Goal: Task Accomplishment & Management: Manage account settings

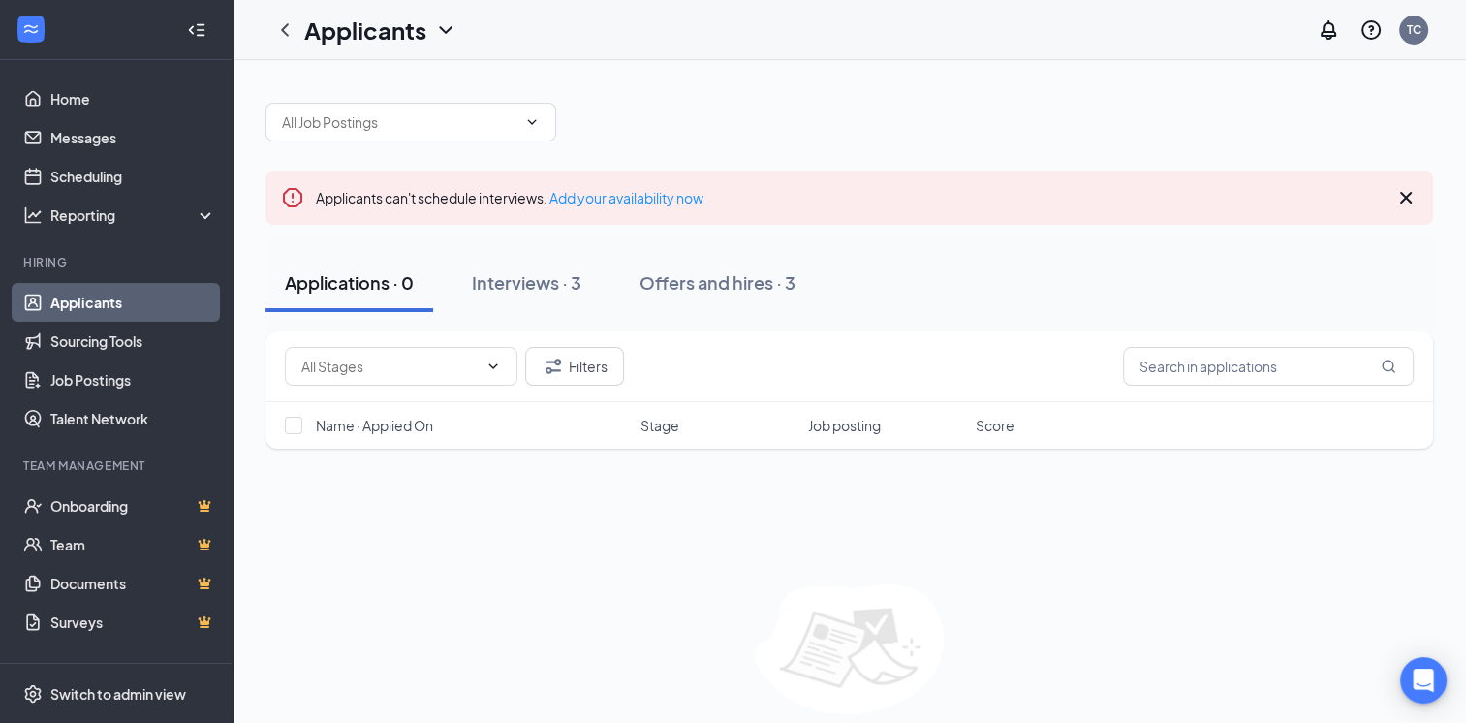
drag, startPoint x: 527, startPoint y: 285, endPoint x: 451, endPoint y: 285, distance: 75.6
click at [527, 285] on div "Interviews · 3" at bounding box center [526, 282] width 109 height 24
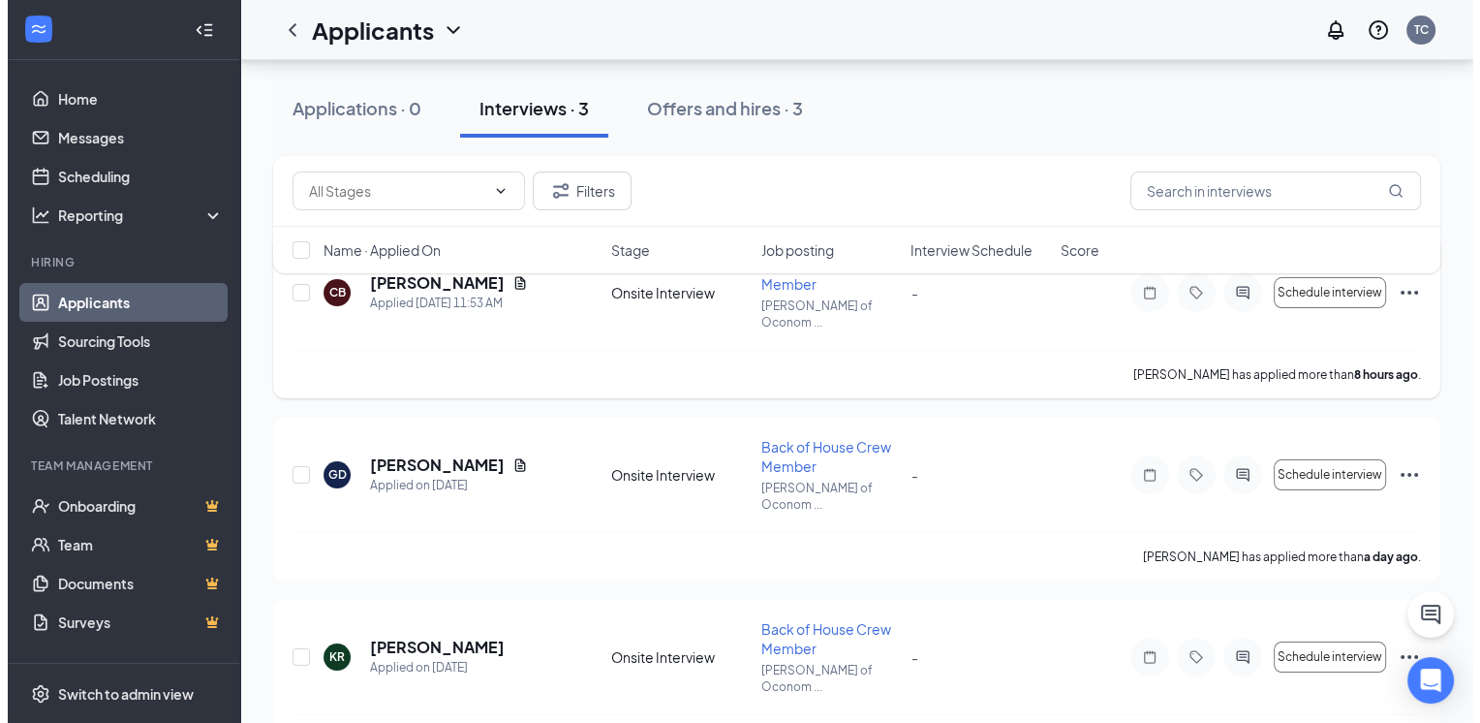
scroll to position [244, 0]
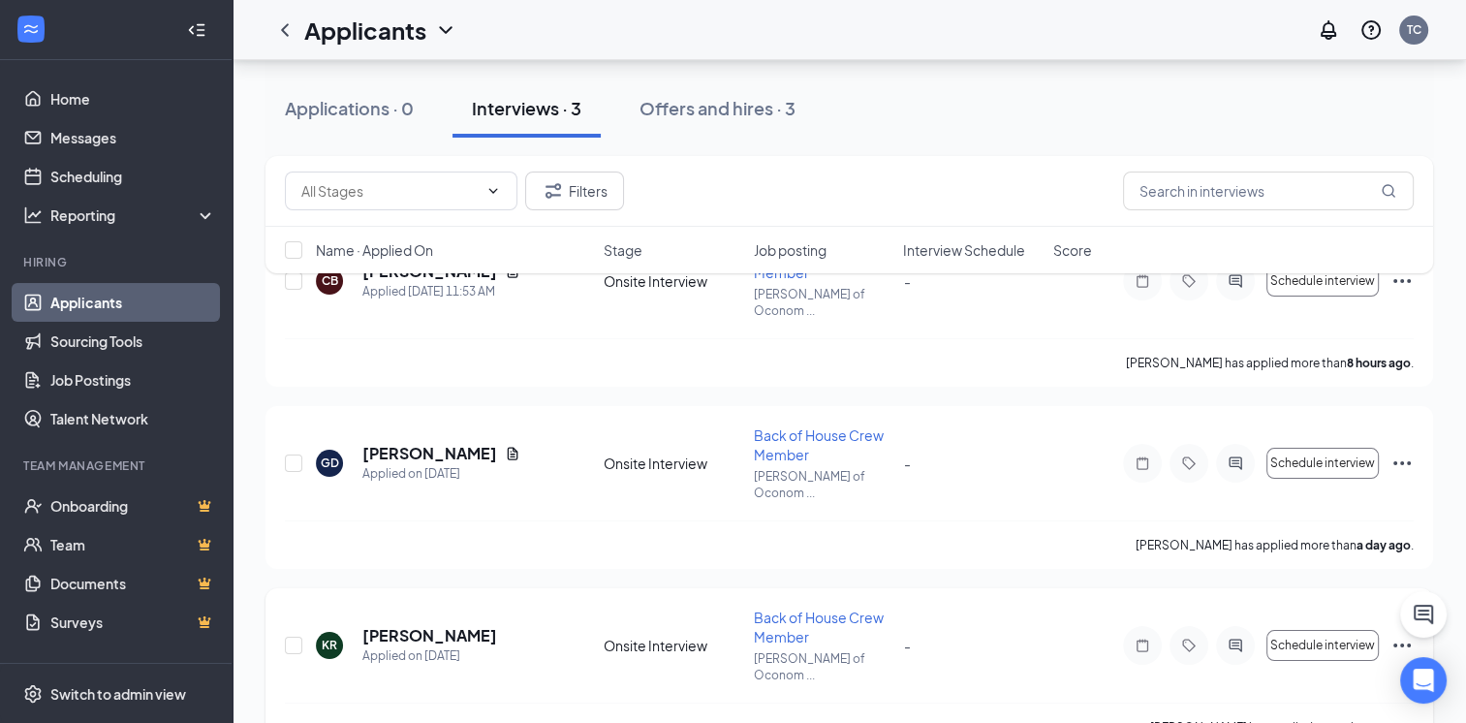
click at [1395, 634] on icon "Ellipses" at bounding box center [1401, 645] width 23 height 23
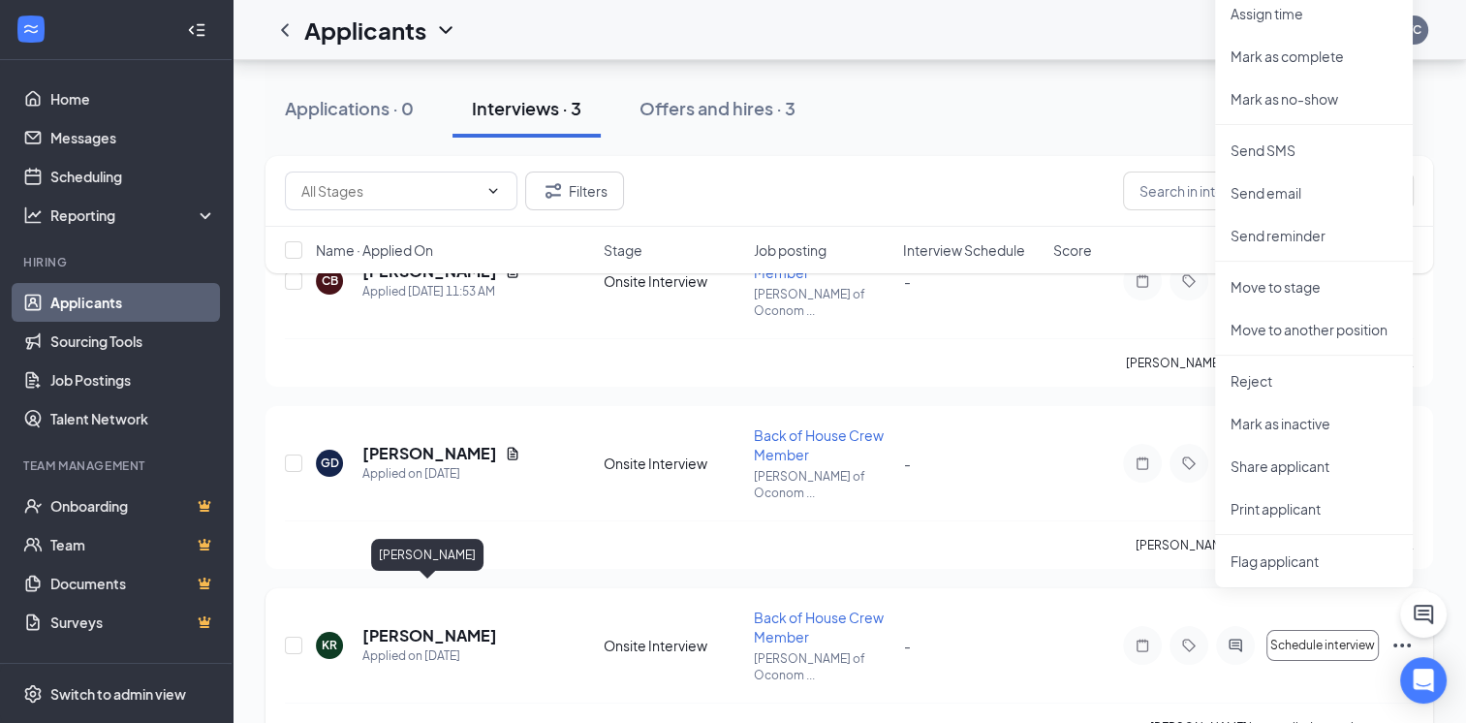
click at [439, 625] on h5 "[PERSON_NAME]" at bounding box center [429, 635] width 135 height 21
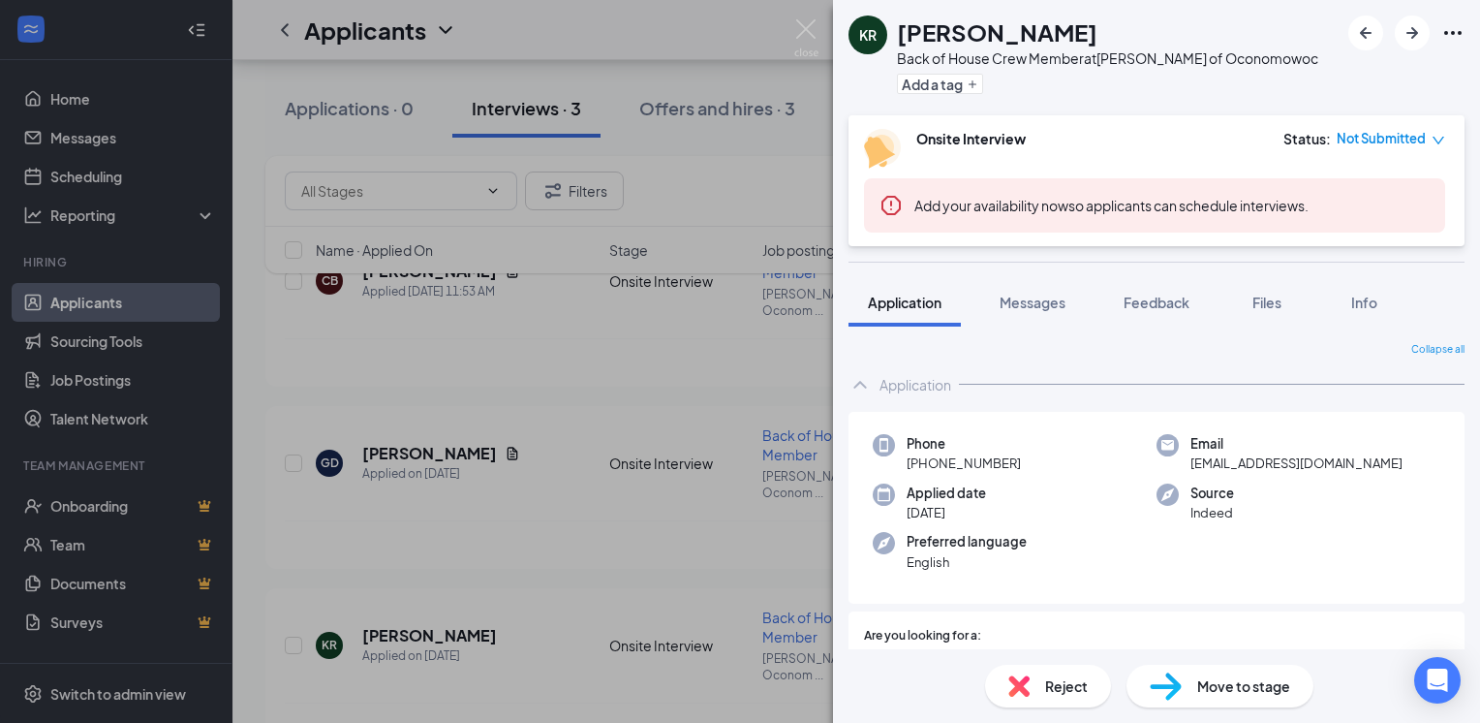
scroll to position [43, 0]
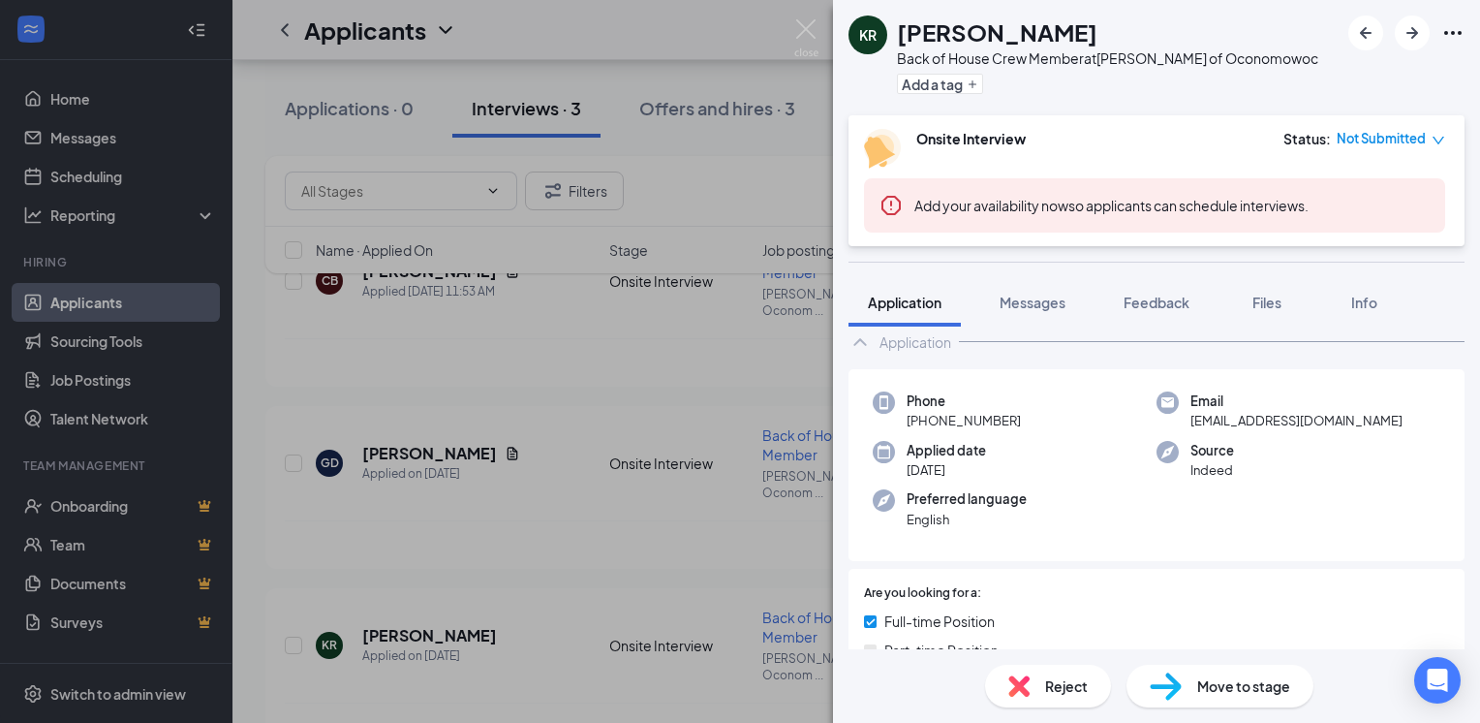
click at [531, 492] on div "KR [PERSON_NAME] Back of House Crew Member at [PERSON_NAME] of Oconomowoc Add a…" at bounding box center [740, 361] width 1480 height 723
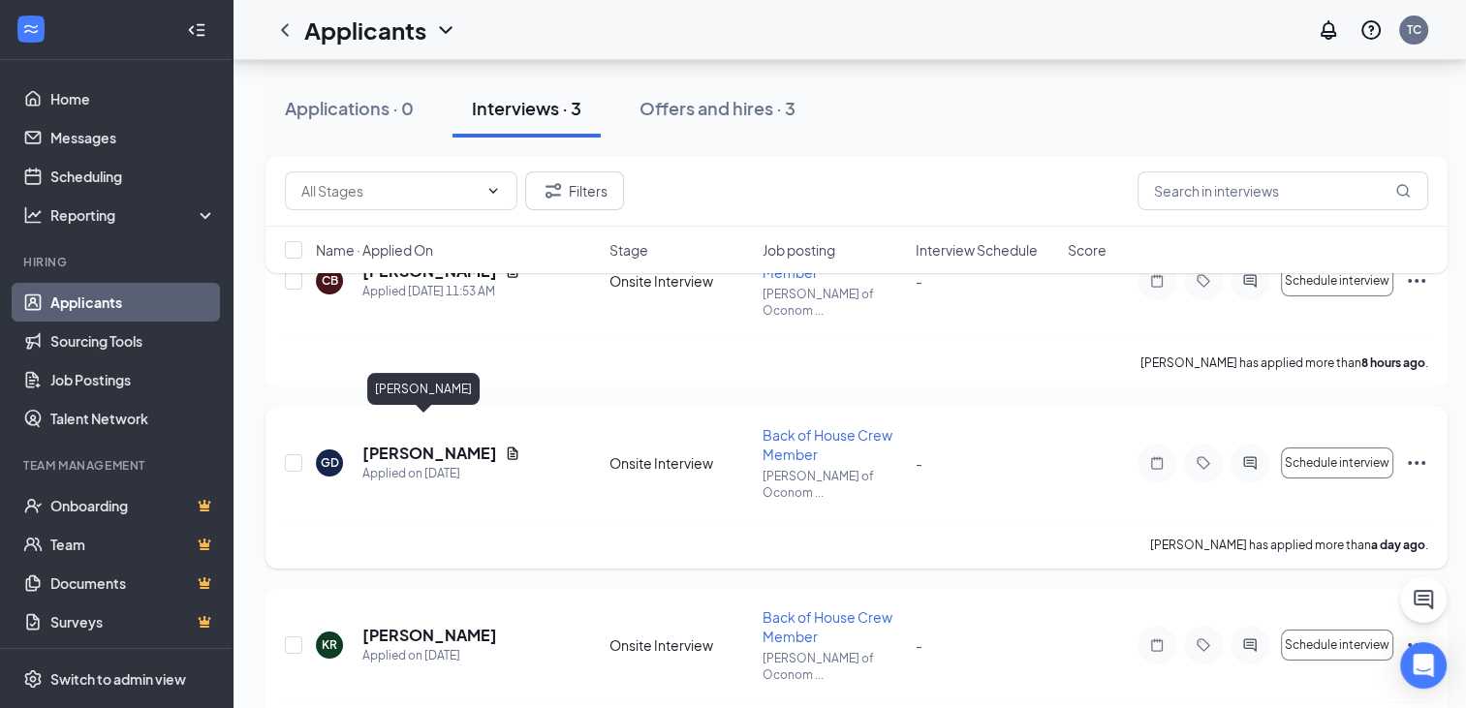
click at [434, 443] on h5 "[PERSON_NAME]" at bounding box center [429, 453] width 135 height 21
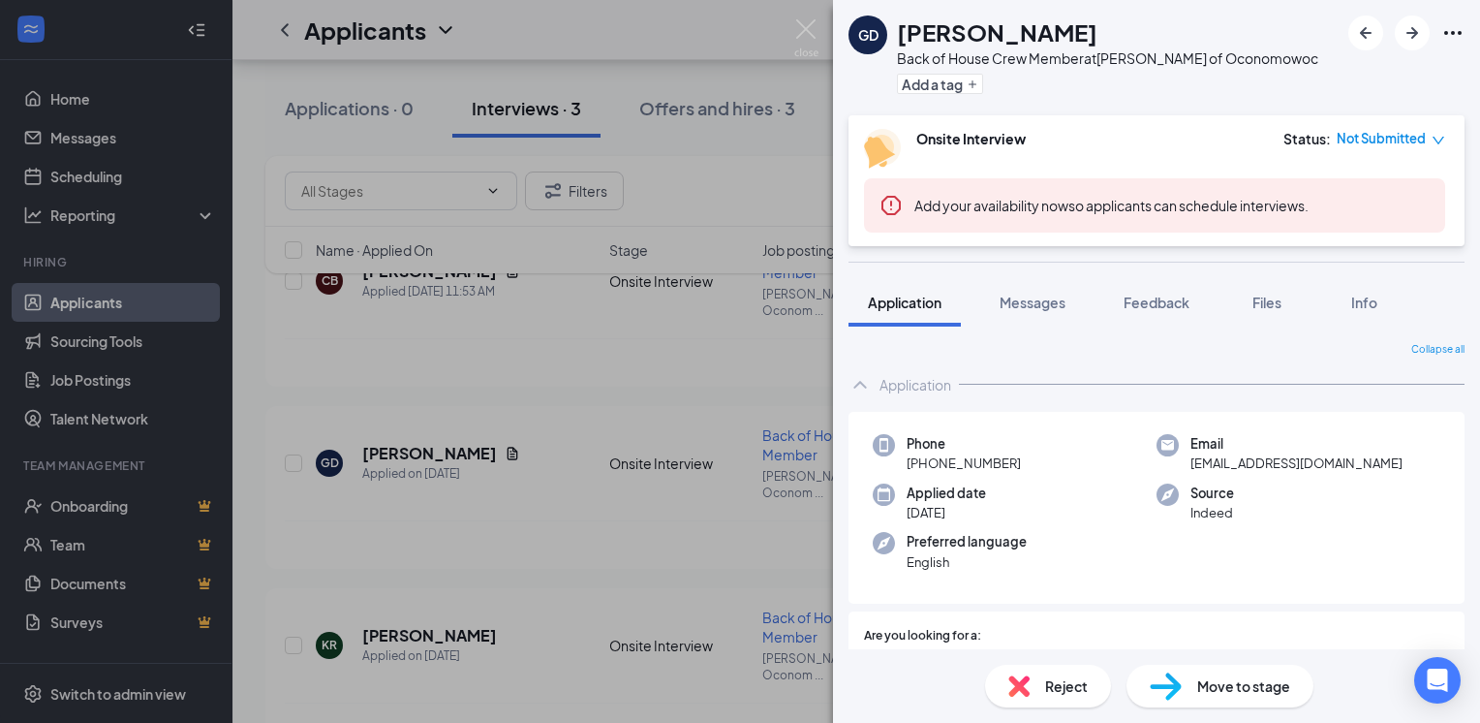
click at [614, 551] on div "GD [PERSON_NAME] Back of House Crew Member at [PERSON_NAME] of Oconomowoc Add a…" at bounding box center [740, 361] width 1480 height 723
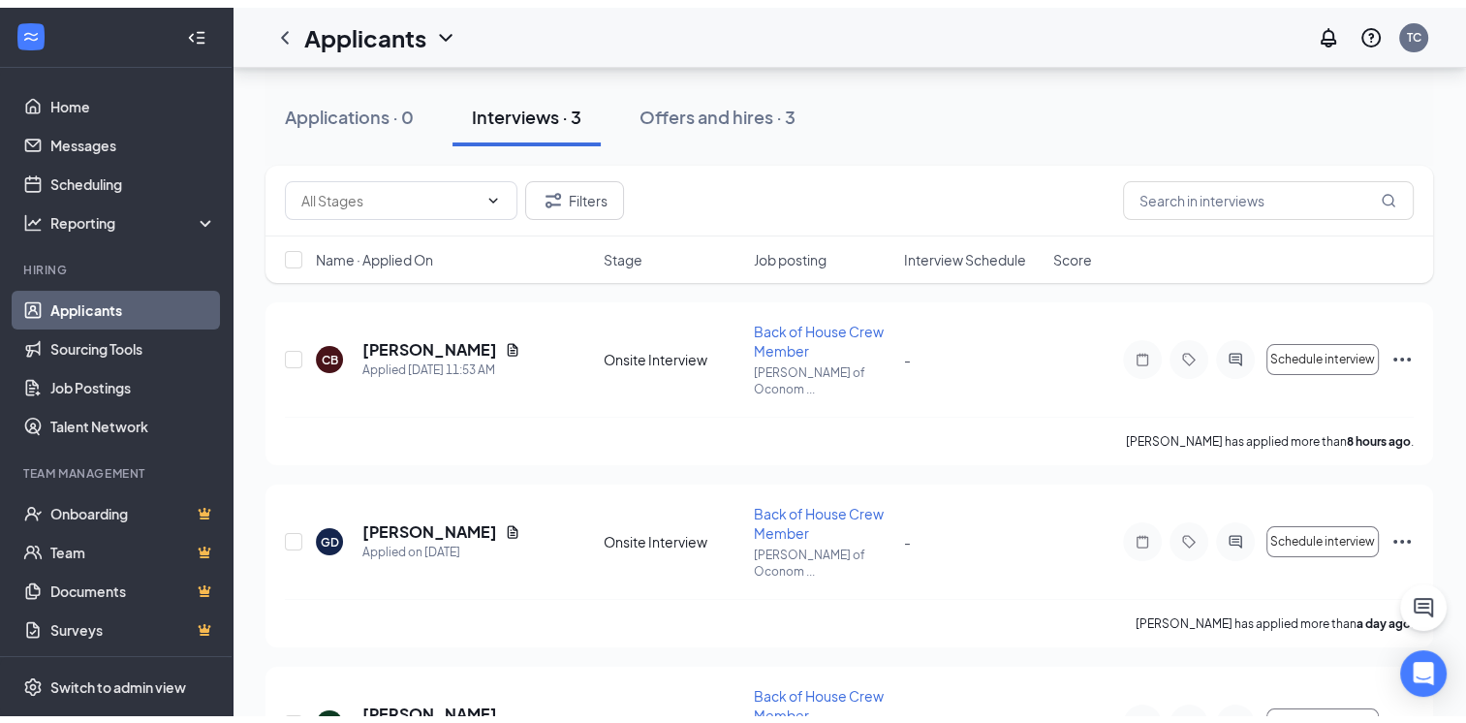
scroll to position [147, 0]
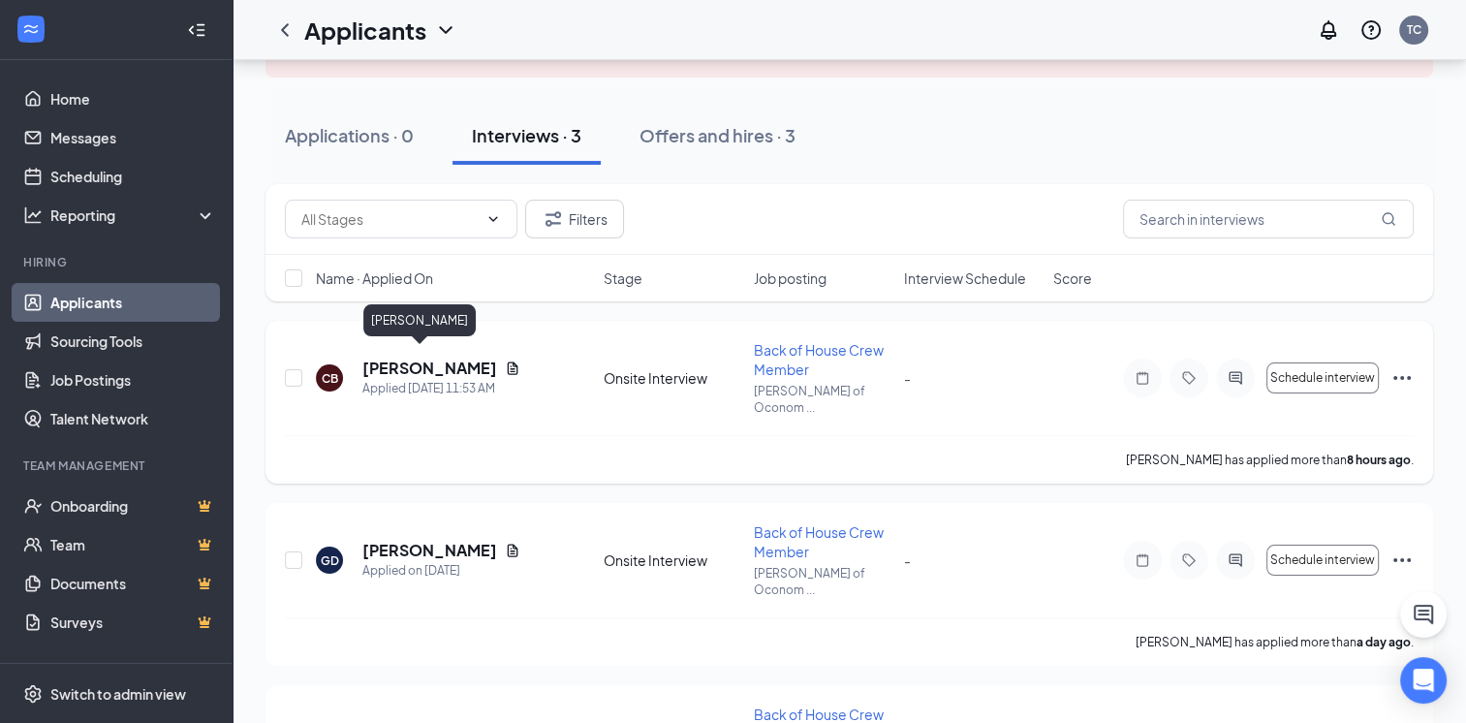
click at [400, 366] on h5 "[PERSON_NAME]" at bounding box center [429, 367] width 135 height 21
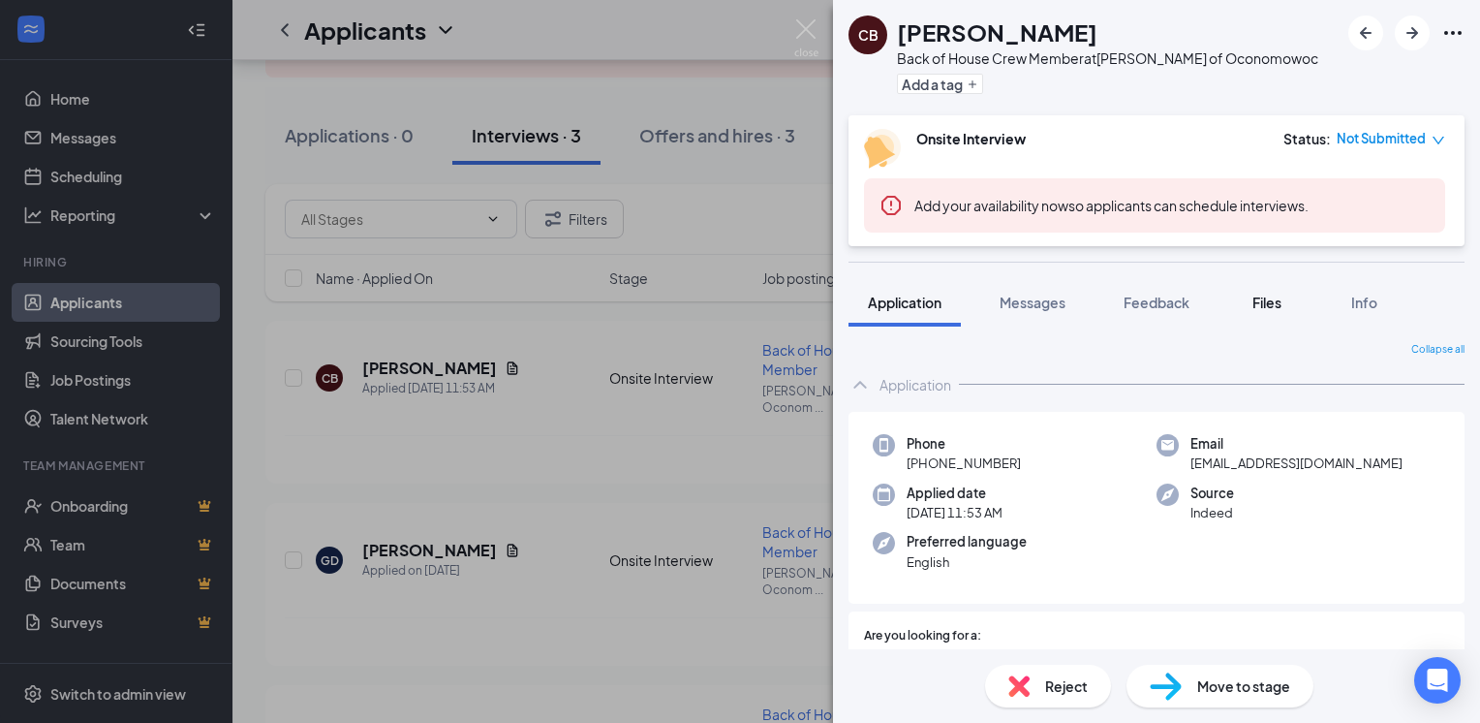
click at [1265, 309] on span "Files" at bounding box center [1267, 302] width 29 height 17
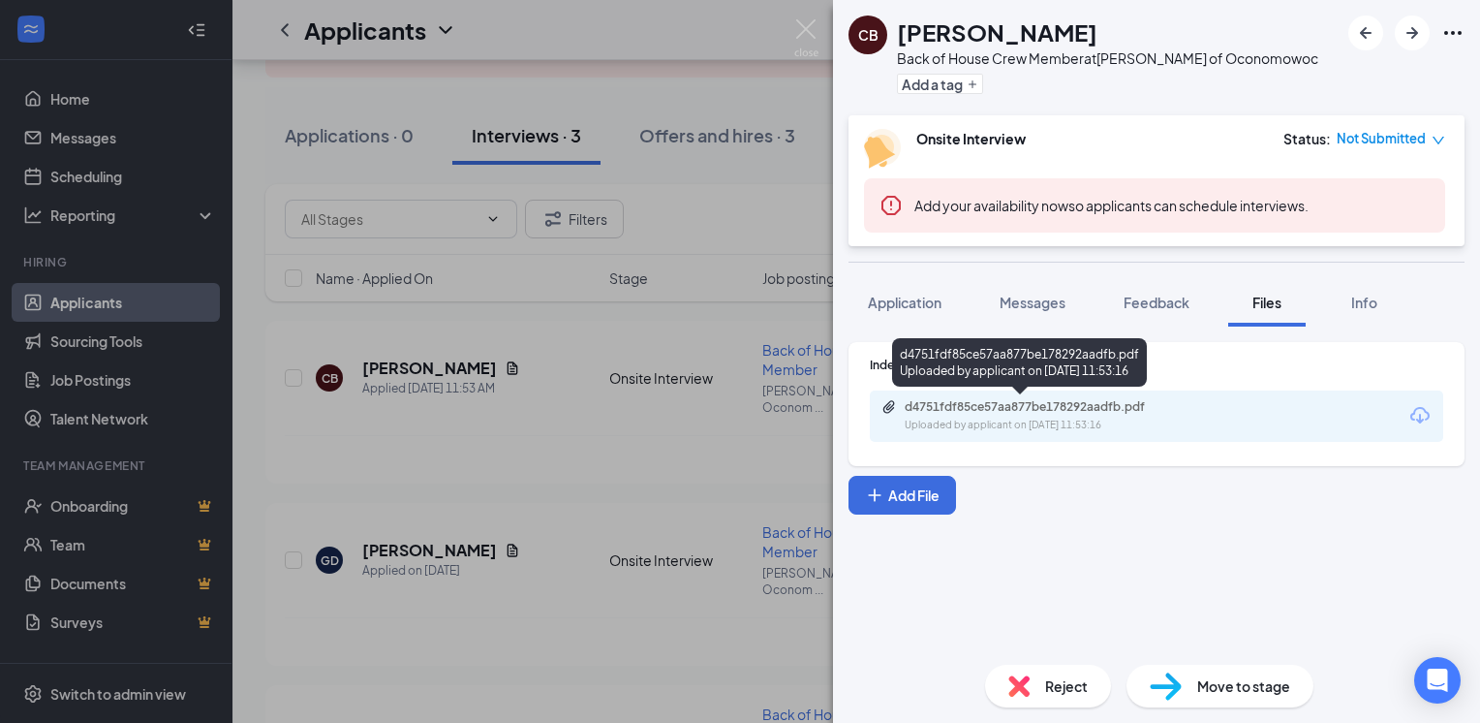
click at [1066, 403] on div "d4751fdf85ce57aa877be178292aadfb.pdf" at bounding box center [1040, 407] width 271 height 16
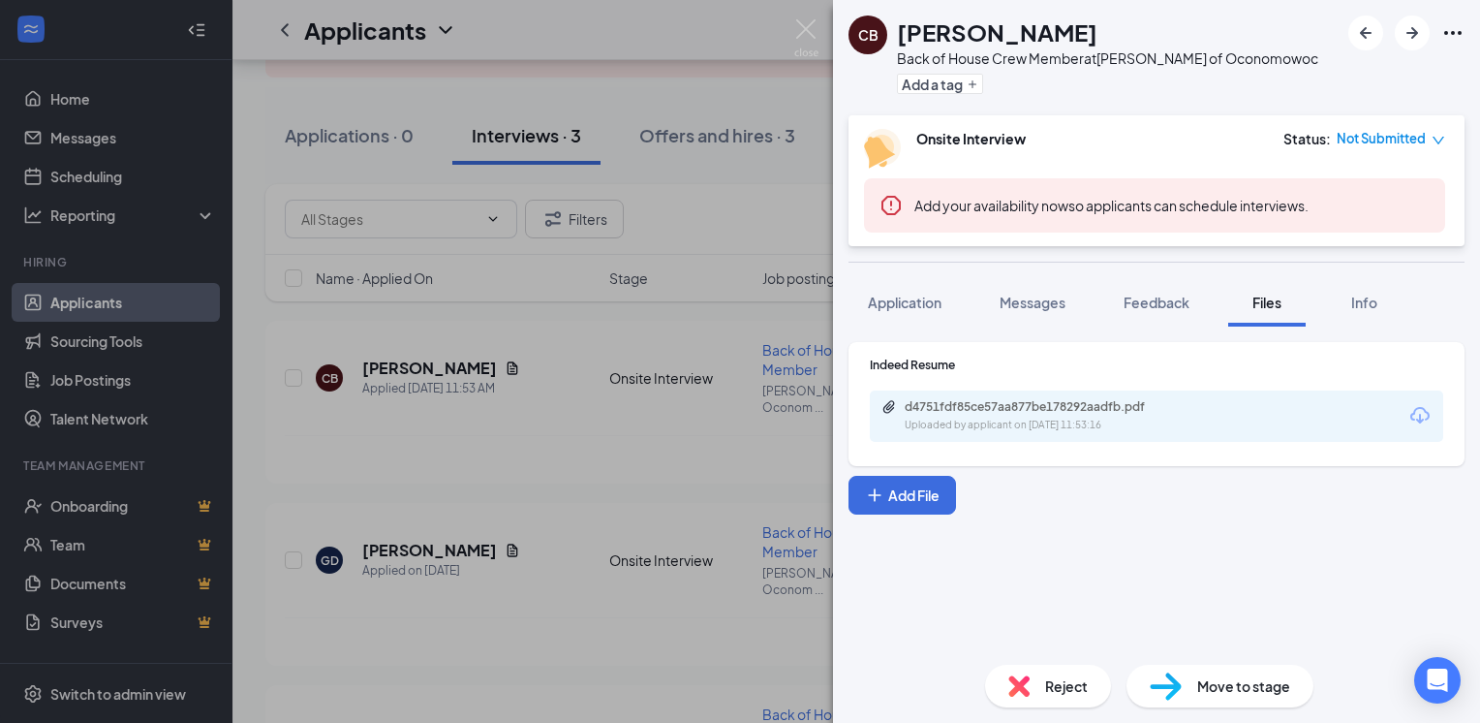
click at [428, 413] on div "CB [PERSON_NAME] Back of House Crew Member at [PERSON_NAME] of Oconomowoc Add a…" at bounding box center [740, 361] width 1480 height 723
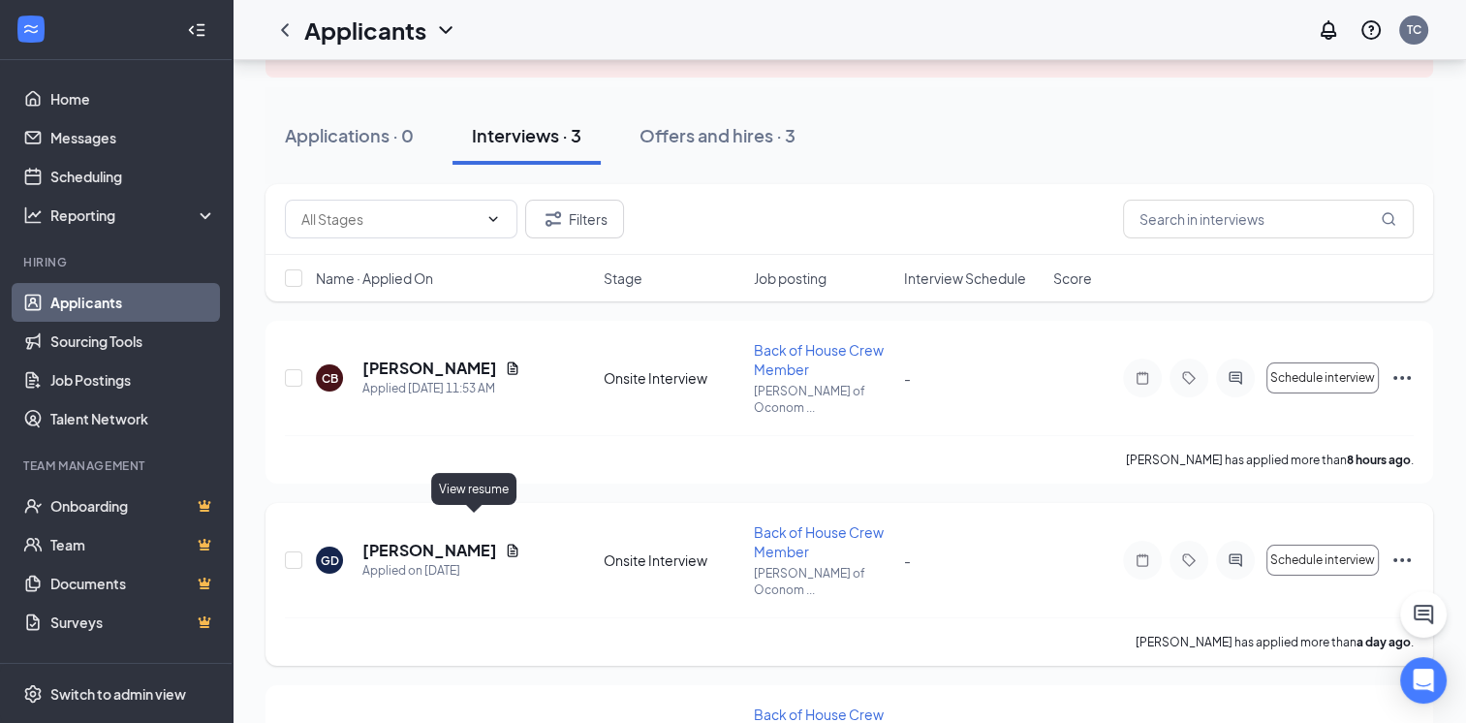
click at [508, 543] on icon "Document" at bounding box center [513, 549] width 11 height 13
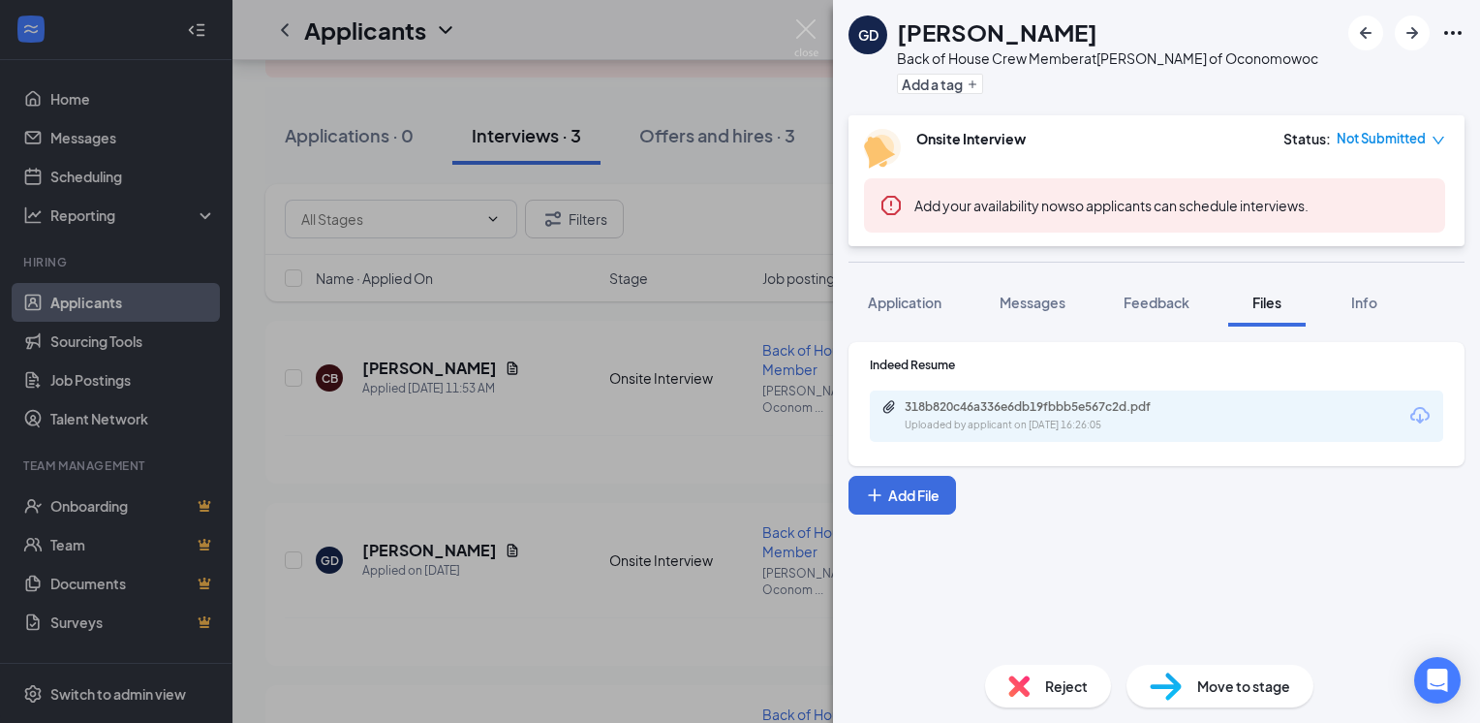
click at [1128, 399] on div "318b820c46a336e6db19fbbb5e567c2d.pdf" at bounding box center [1040, 407] width 271 height 16
click at [573, 565] on div "GD [PERSON_NAME] Back of House Crew Member at [PERSON_NAME] of Oconomowoc Add a…" at bounding box center [740, 361] width 1480 height 723
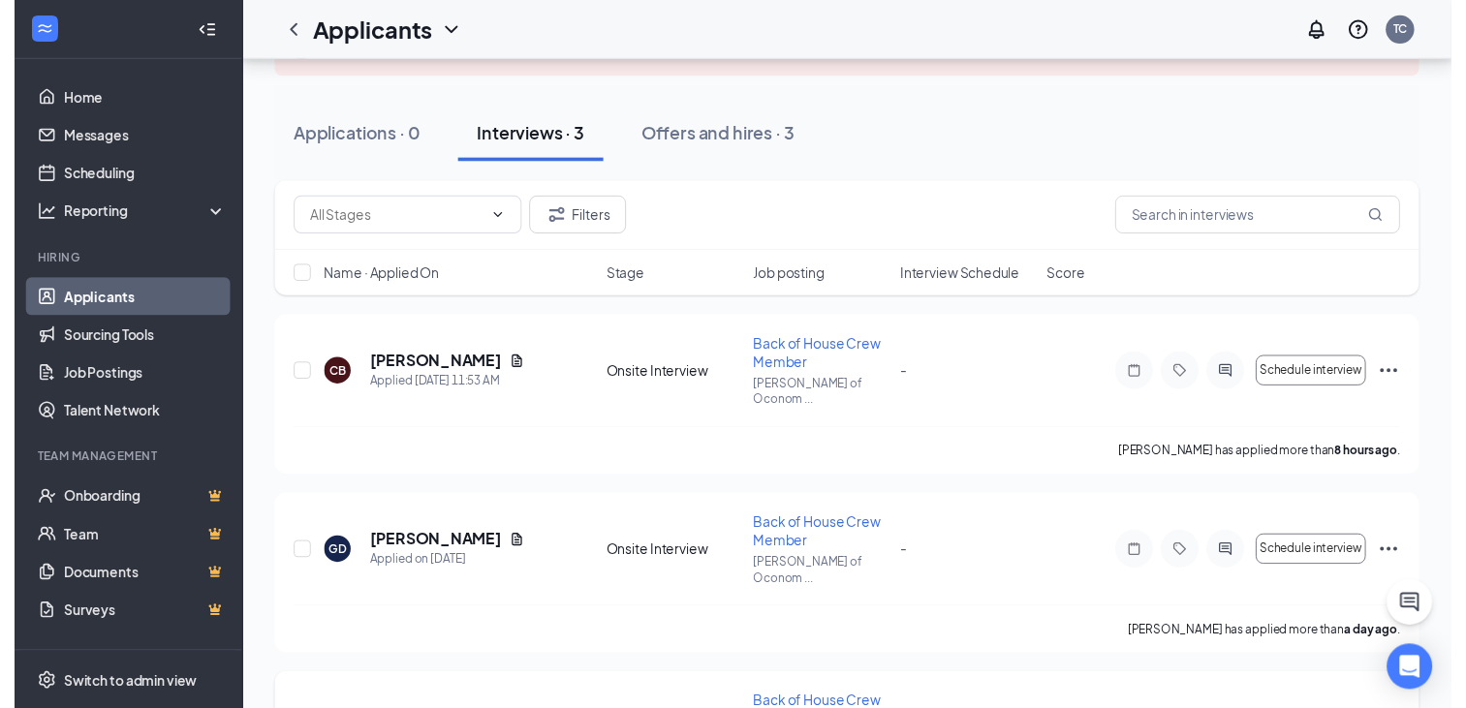
scroll to position [244, 0]
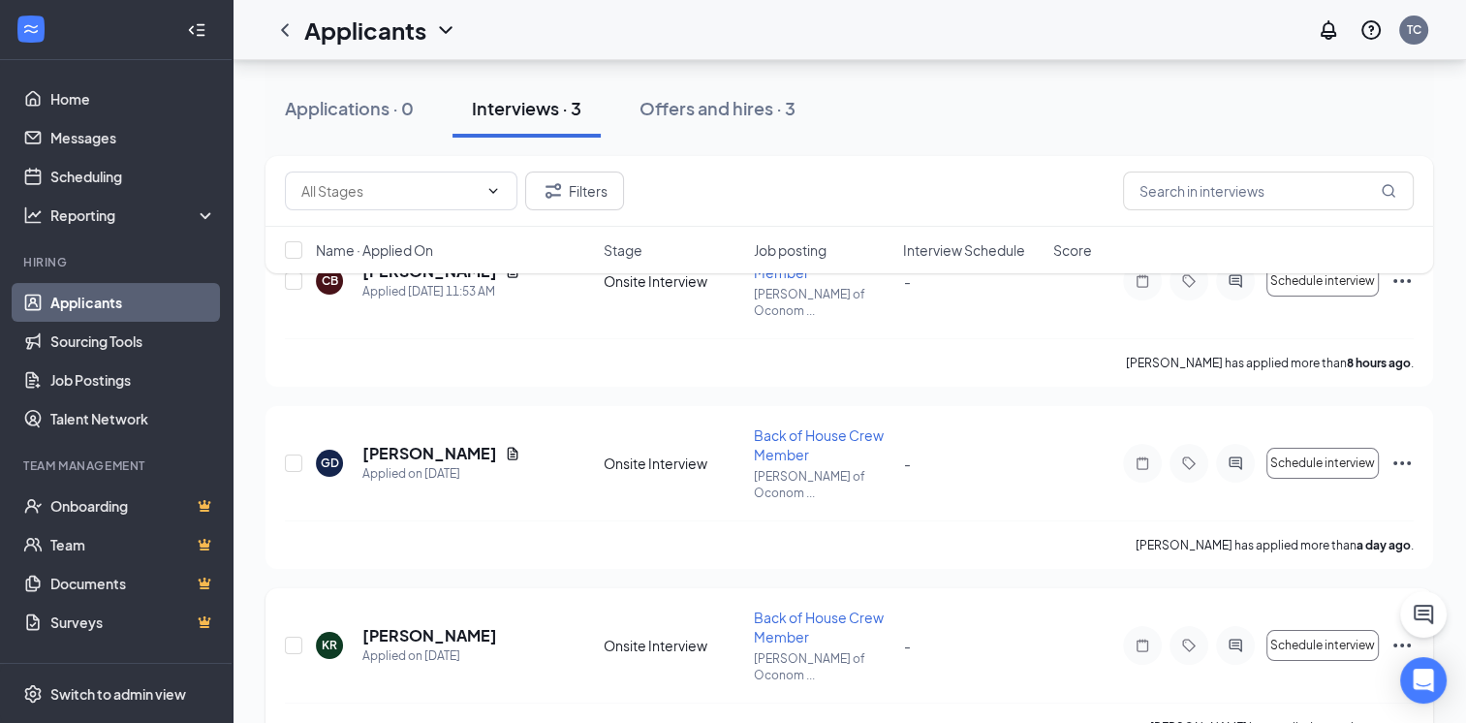
click at [470, 625] on h5 "[PERSON_NAME]" at bounding box center [429, 635] width 135 height 21
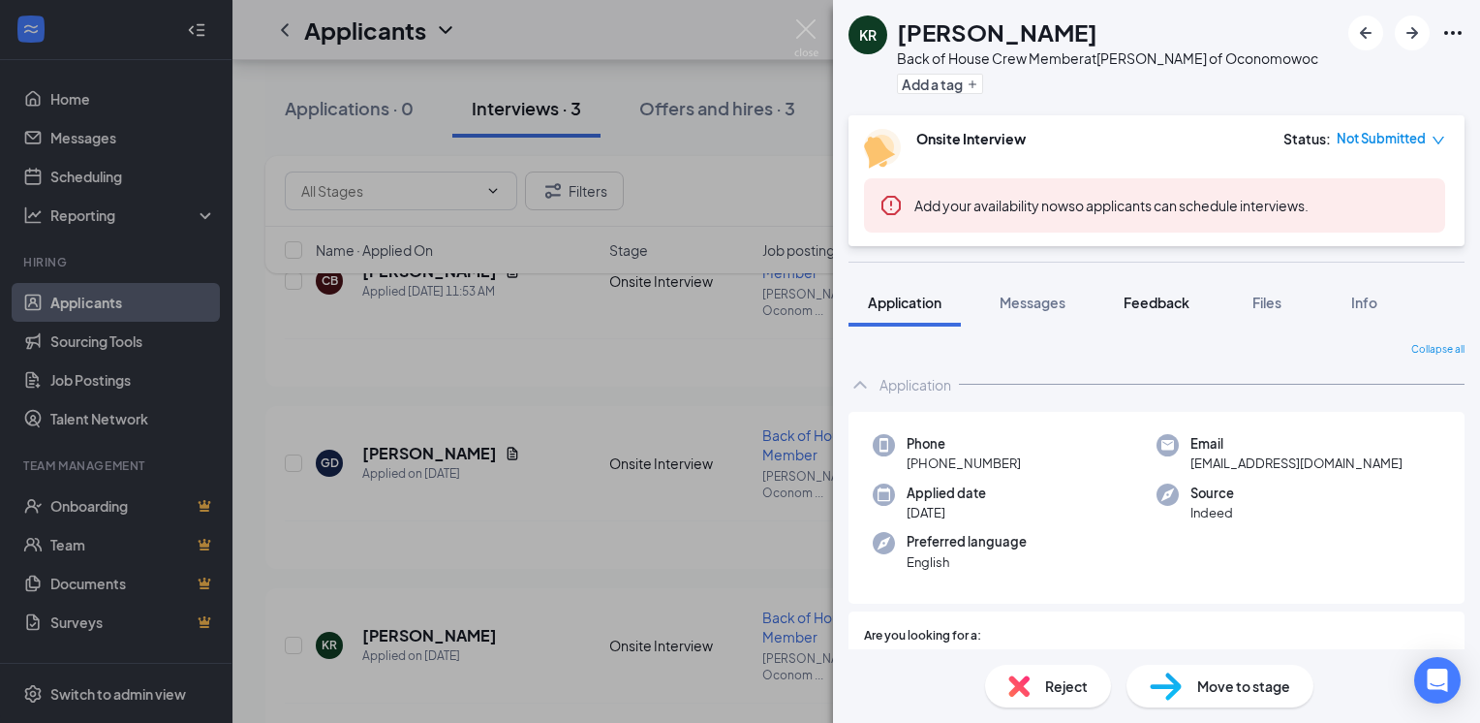
click at [1180, 308] on span "Feedback" at bounding box center [1157, 302] width 66 height 17
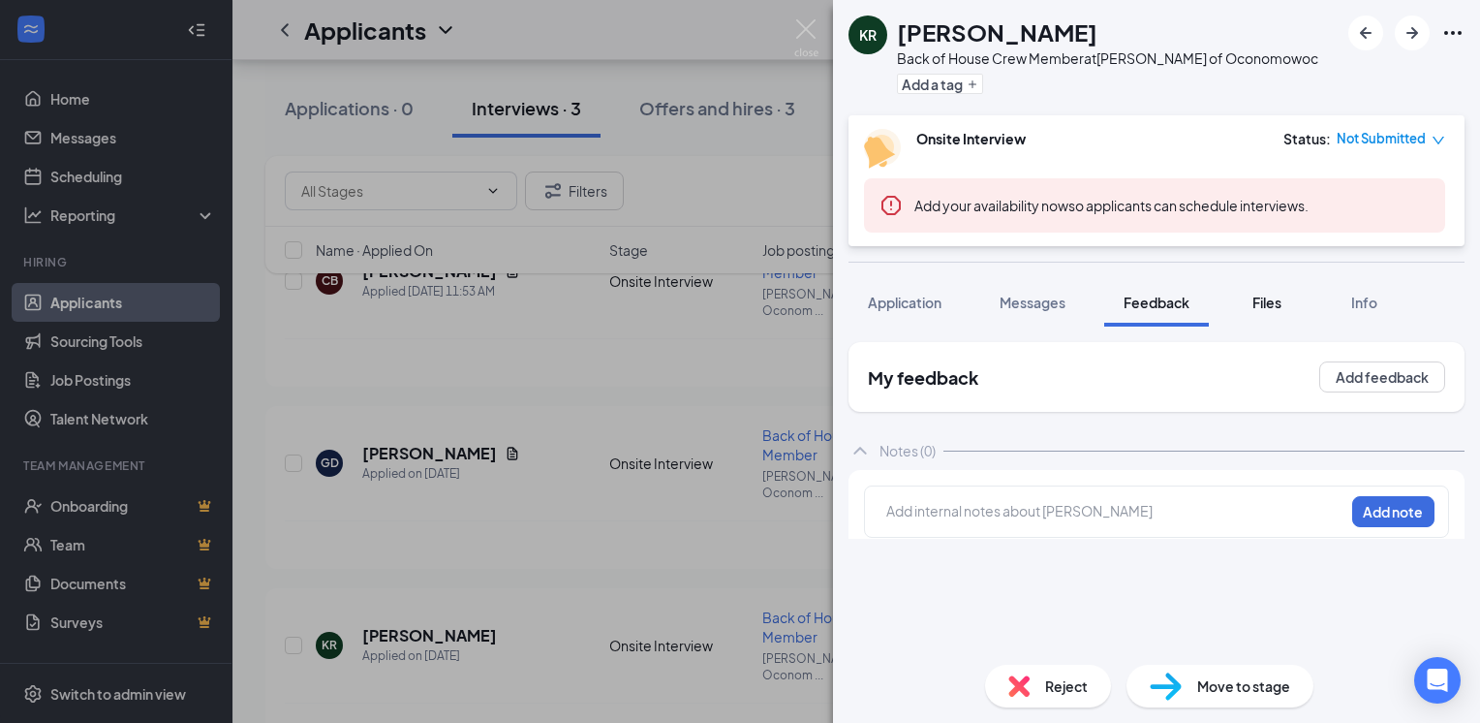
click at [1268, 308] on span "Files" at bounding box center [1267, 302] width 29 height 17
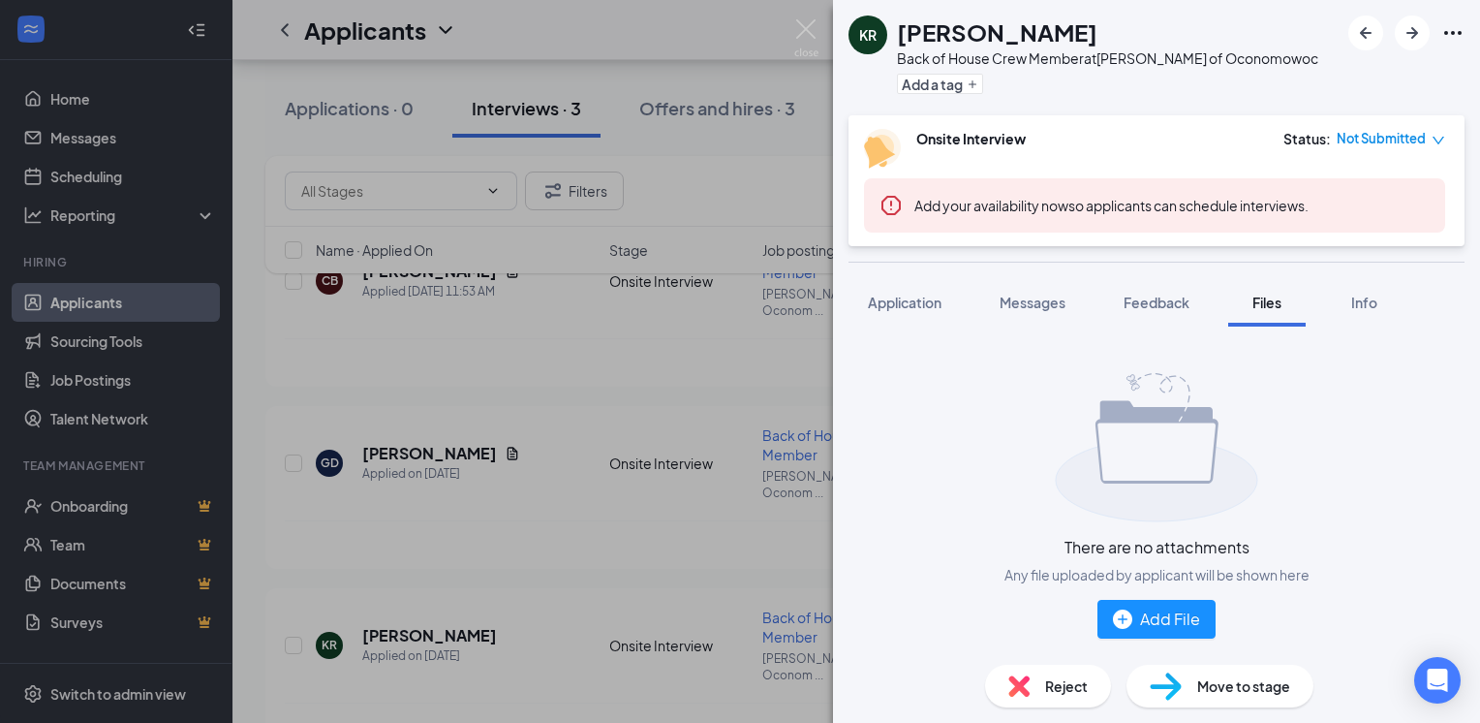
click at [568, 558] on div "KR [PERSON_NAME] Back of House Crew Member at [PERSON_NAME] of Oconomowoc Add a…" at bounding box center [740, 361] width 1480 height 723
